Goal: Information Seeking & Learning: Learn about a topic

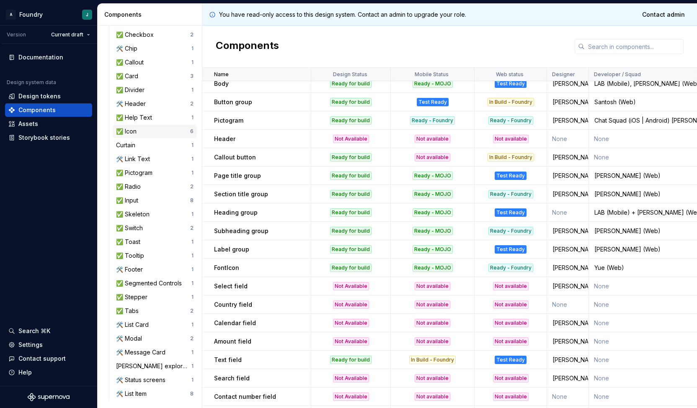
scroll to position [206, 0]
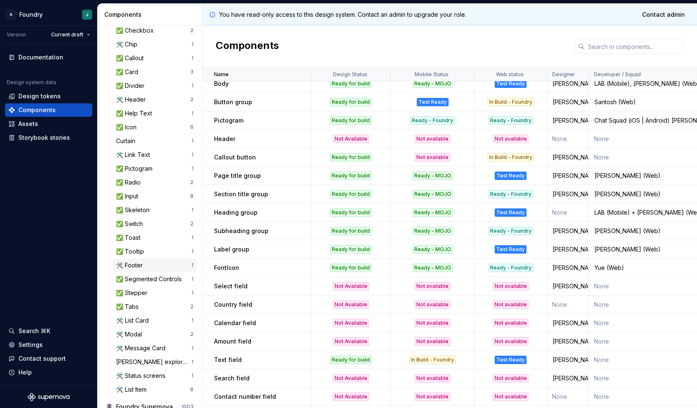
click at [142, 268] on div "🛠️ Footer" at bounding box center [131, 265] width 30 height 8
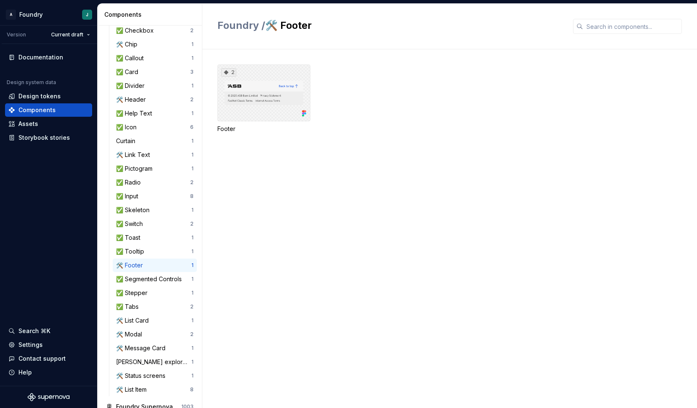
click at [285, 84] on div "2" at bounding box center [263, 92] width 93 height 57
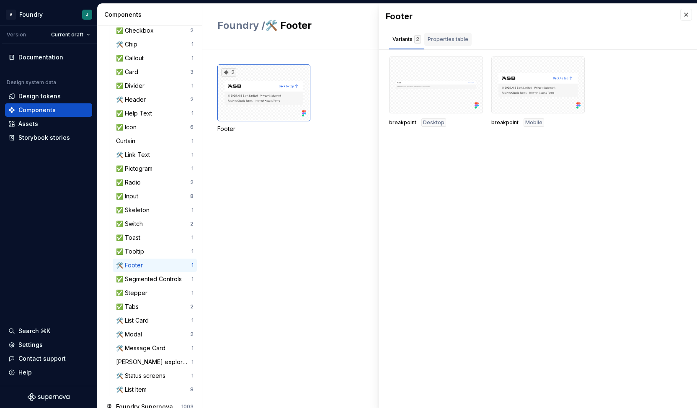
click at [454, 42] on div "Properties table" at bounding box center [447, 39] width 41 height 8
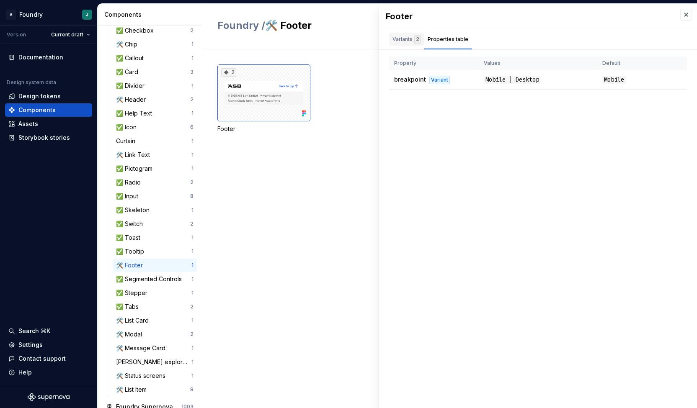
click at [404, 40] on div "Variants 2" at bounding box center [406, 39] width 28 height 8
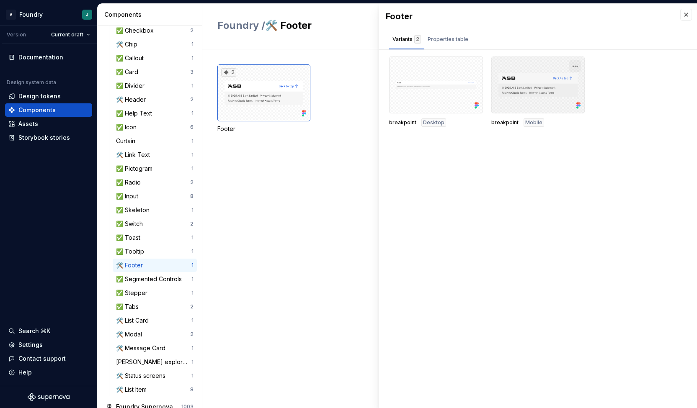
click at [572, 66] on button "button" at bounding box center [575, 66] width 12 height 12
click at [533, 83] on div "Open in [GEOGRAPHIC_DATA]" at bounding box center [548, 90] width 54 height 25
